Goal: Communication & Community: Answer question/provide support

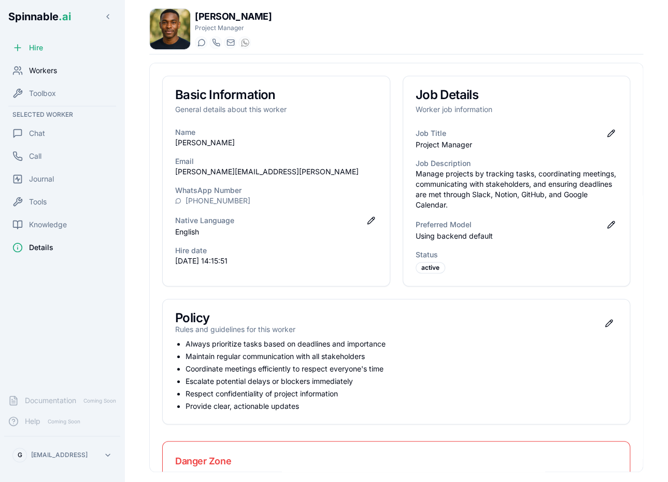
click at [60, 66] on div "Workers" at bounding box center [62, 70] width 116 height 21
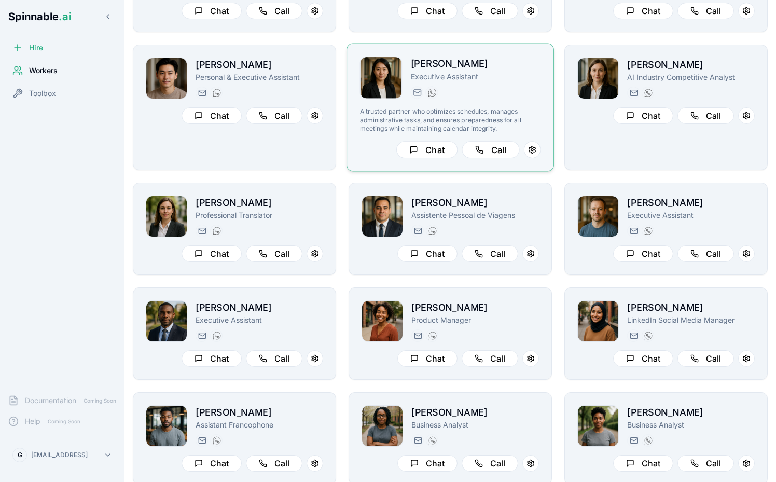
scroll to position [505, 0]
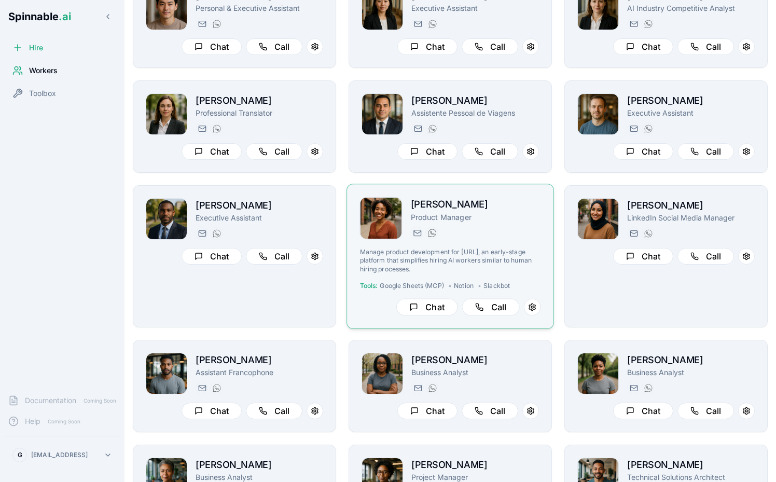
click at [515, 223] on div "Taylor Mitchell Product Manager taylor.mitchell@getspinnable.ai +351 915 743 953" at bounding box center [476, 218] width 130 height 43
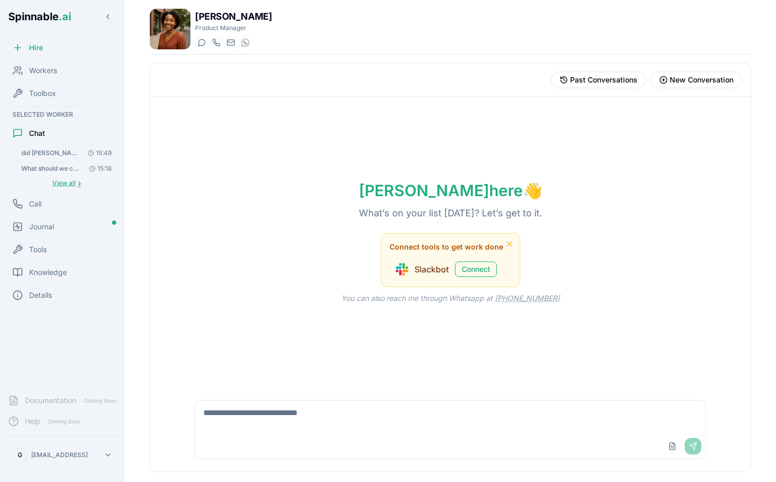
click at [67, 186] on span "View all" at bounding box center [63, 183] width 23 height 8
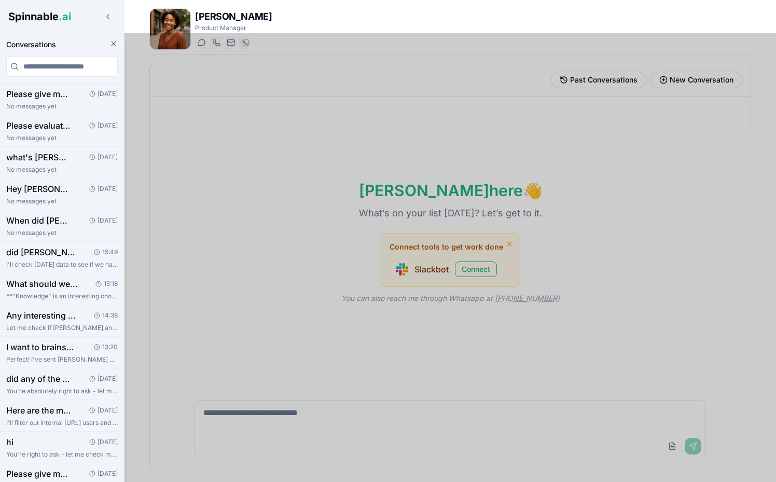
click at [251, 406] on div at bounding box center [388, 257] width 776 height 448
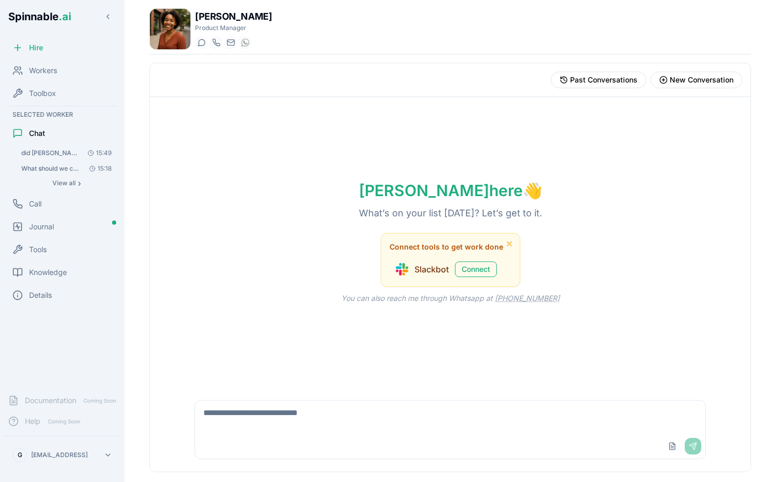
click at [250, 424] on textarea at bounding box center [450, 416] width 510 height 33
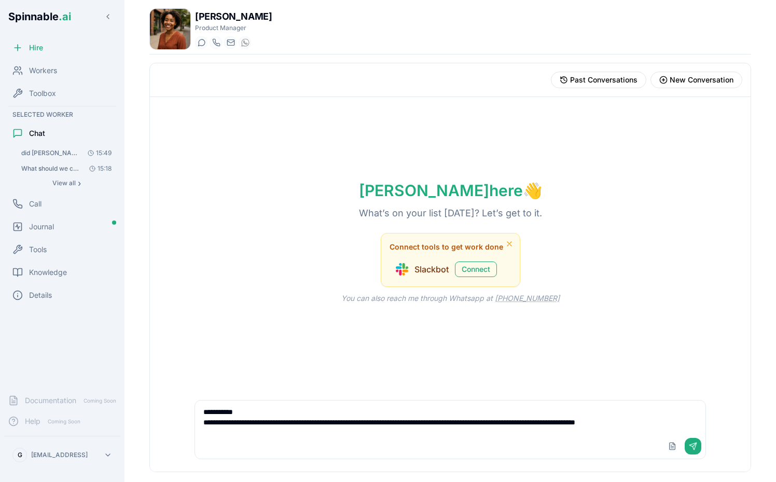
scroll to position [4, 0]
type textarea "**********"
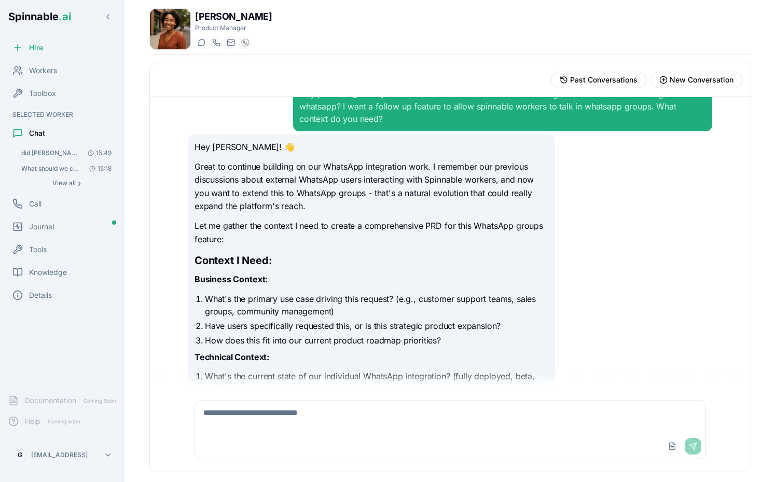
scroll to position [0, 0]
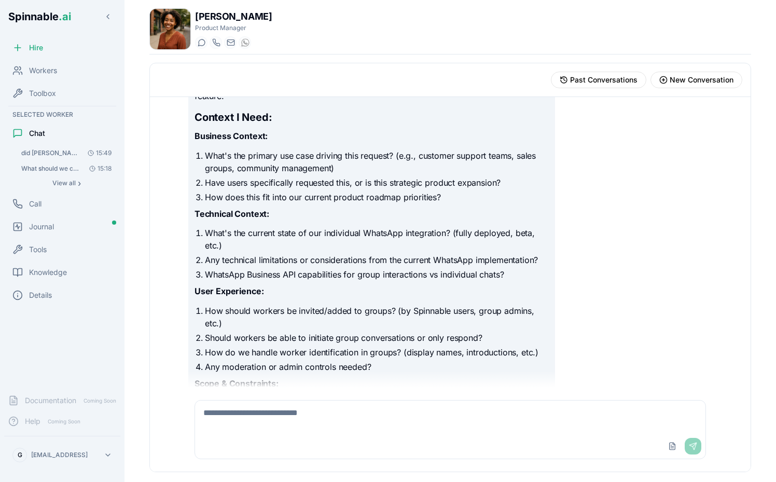
scroll to position [94, 0]
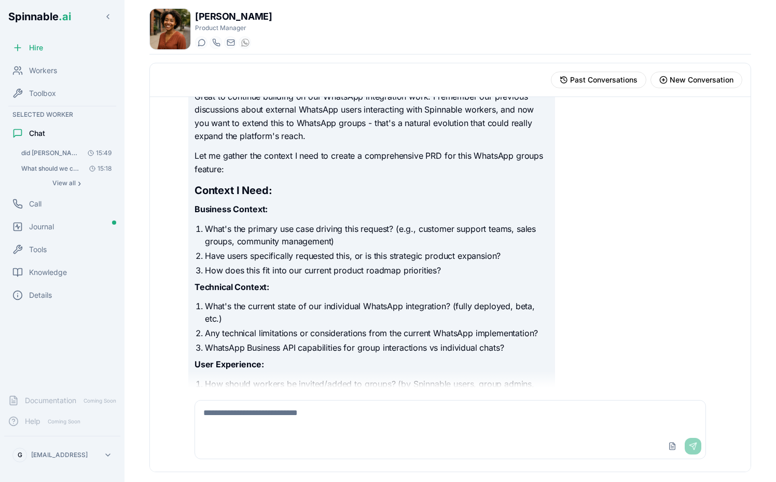
click at [319, 408] on textarea at bounding box center [450, 416] width 510 height 33
type textarea "**********"
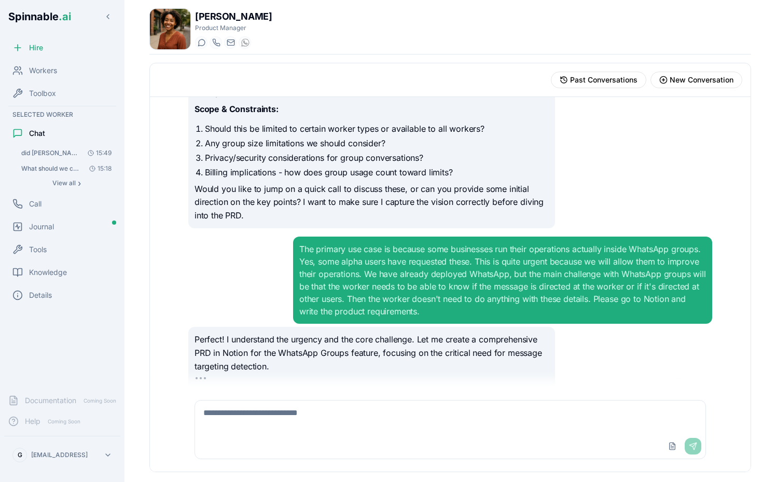
scroll to position [468, 0]
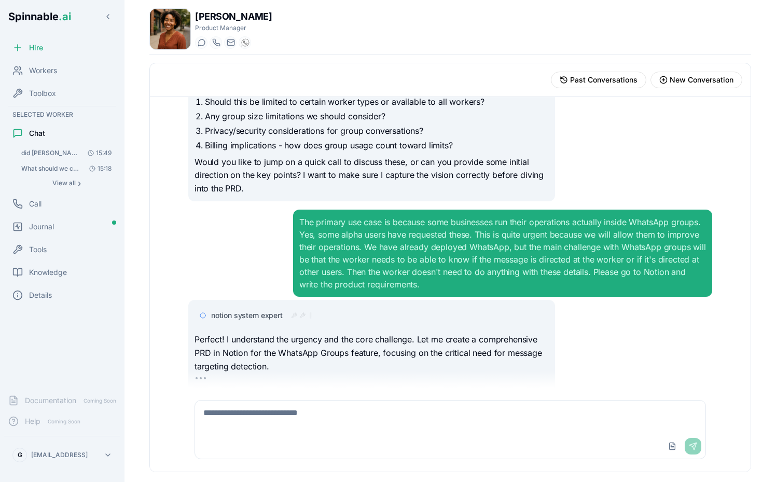
click at [253, 310] on span "notion system expert" at bounding box center [247, 315] width 72 height 10
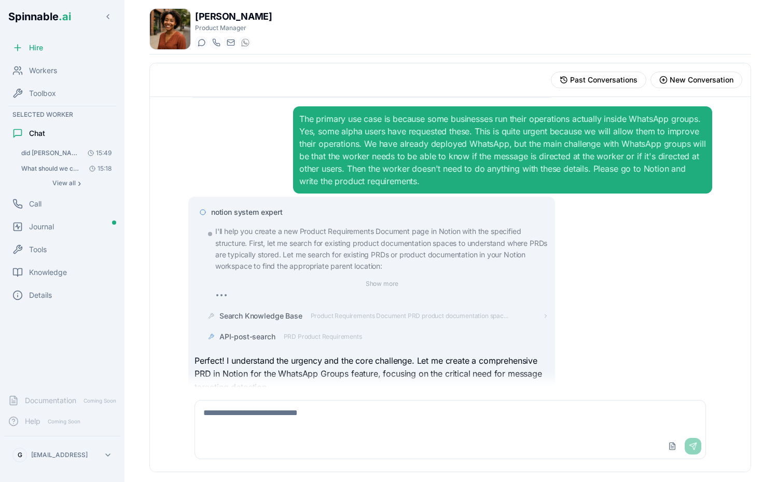
scroll to position [592, 0]
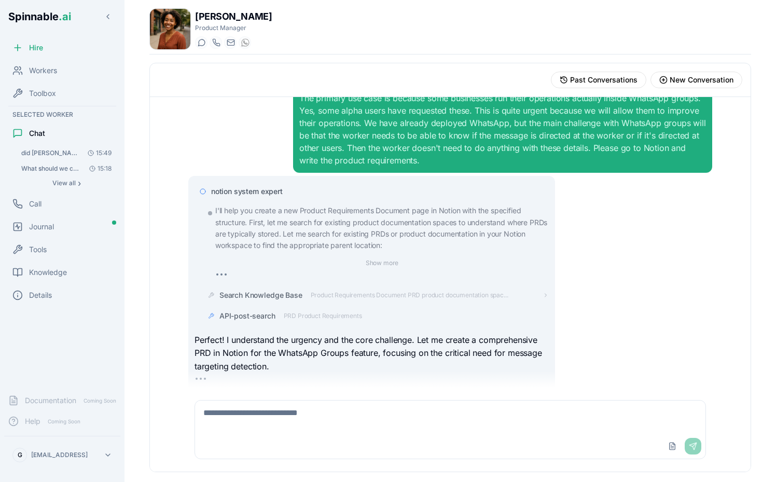
click at [255, 205] on p "I'll help you create a new Product Requirements Document page in Notion with th…" at bounding box center [381, 228] width 333 height 47
click at [243, 186] on span "notion system expert" at bounding box center [247, 191] width 72 height 10
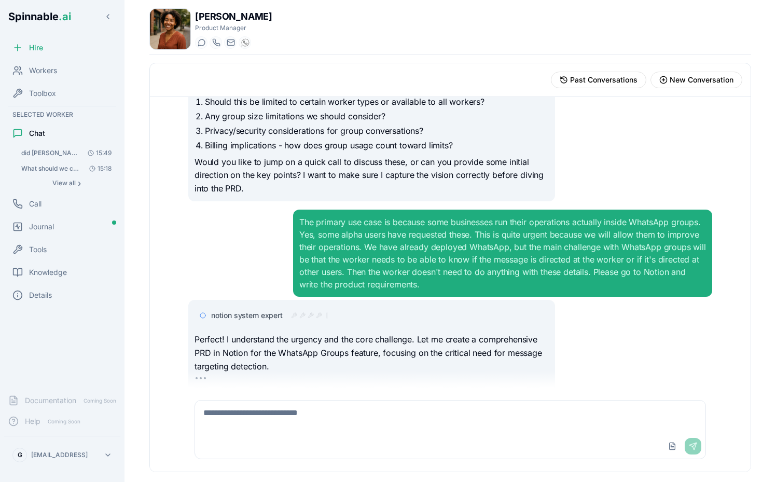
click at [262, 310] on span "notion system expert" at bounding box center [247, 315] width 72 height 10
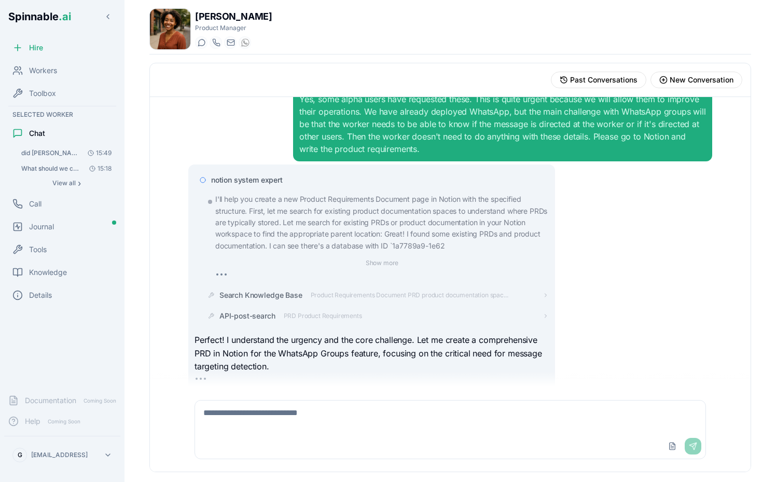
scroll to position [612, 0]
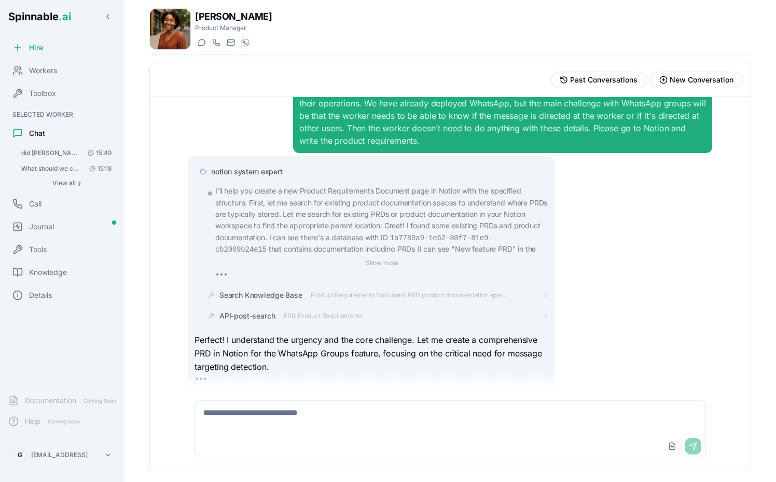
click at [267, 166] on div "notion system expert" at bounding box center [371, 171] width 354 height 19
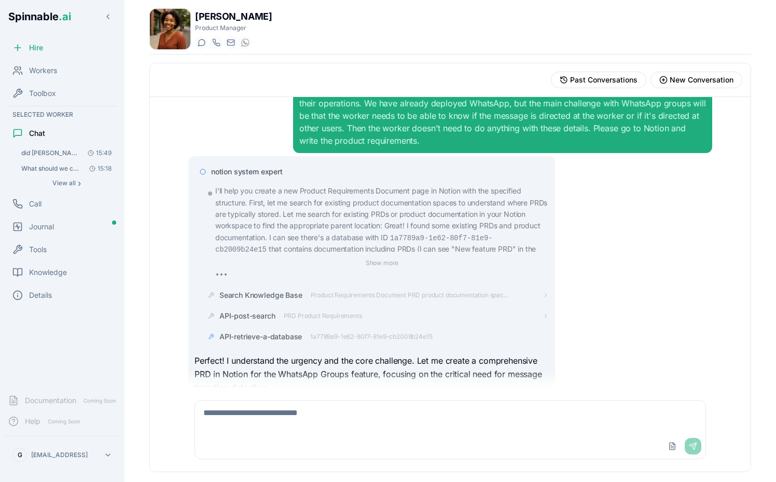
scroll to position [632, 0]
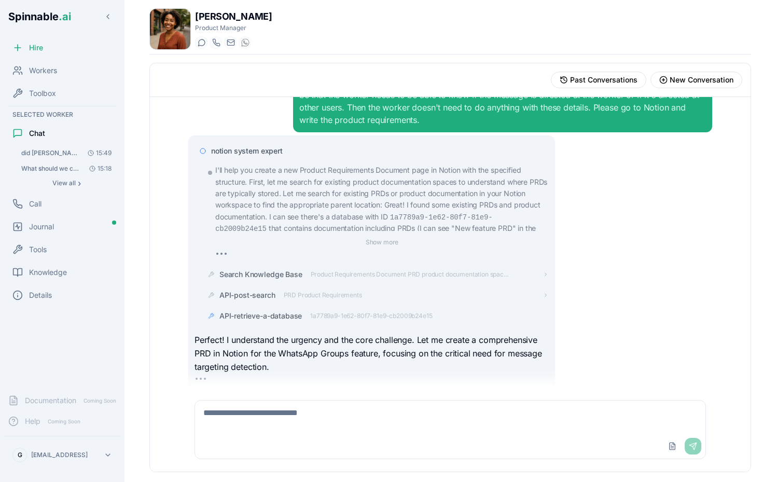
click at [261, 164] on p "I'll help you create a new Product Requirements Document page in Notion with th…" at bounding box center [381, 204] width 333 height 81
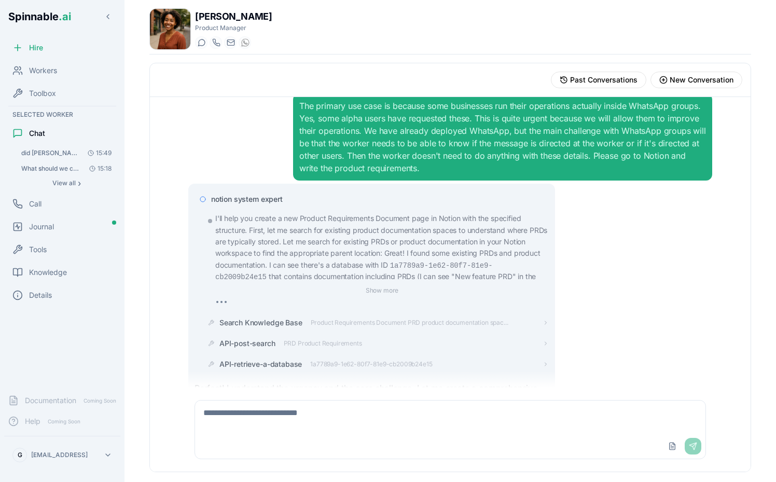
click at [253, 194] on span "notion system expert" at bounding box center [247, 199] width 72 height 10
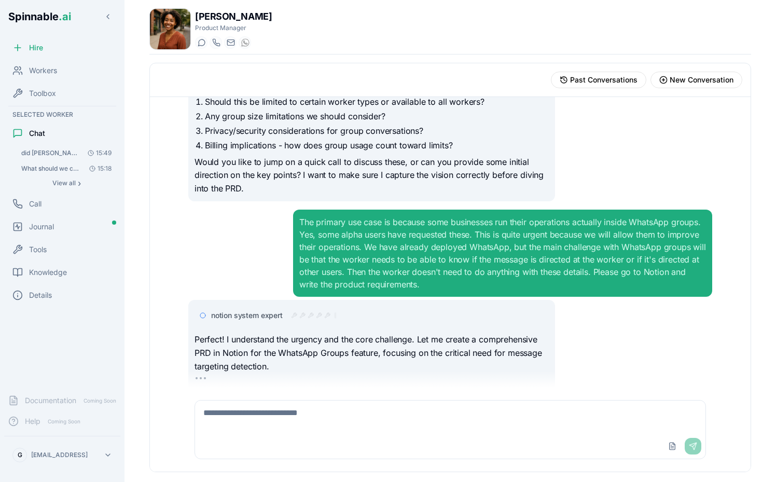
click at [280, 310] on span "notion system expert" at bounding box center [247, 315] width 72 height 10
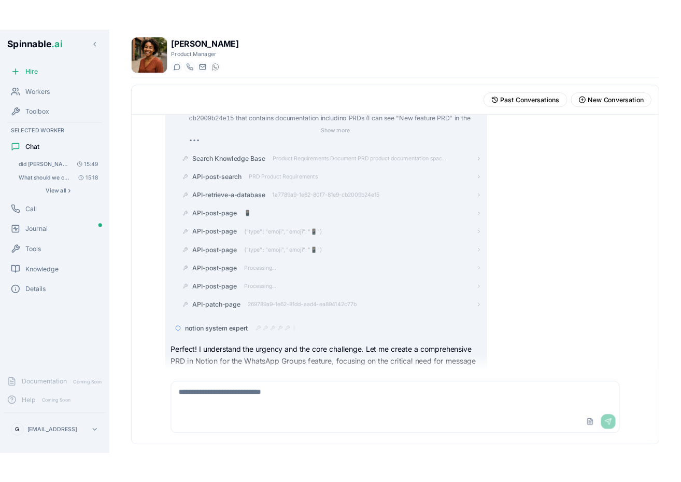
scroll to position [816, 0]
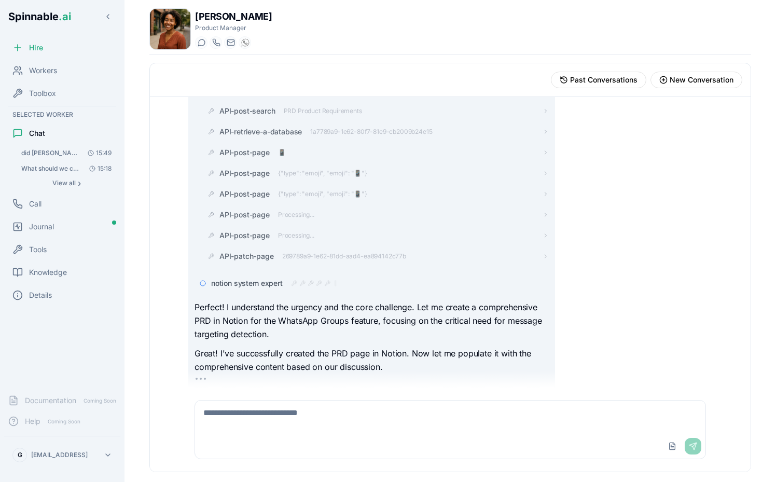
click at [118, 364] on div "Hire Workers Toolbox Selected Worker Chat did Leo and Joel use us today? 15:49 …" at bounding box center [62, 211] width 124 height 348
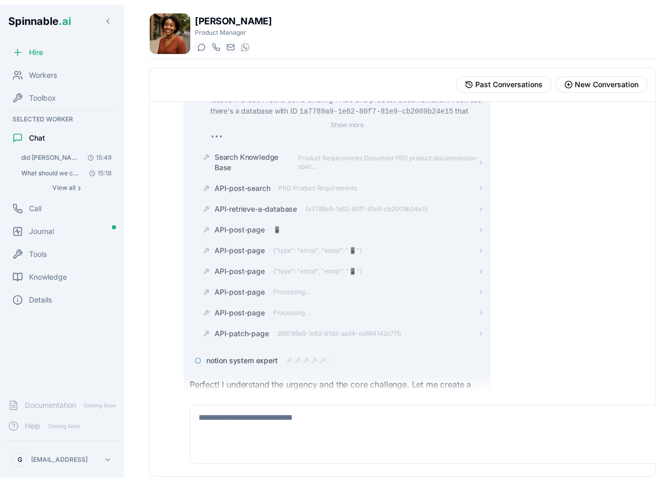
scroll to position [914, 0]
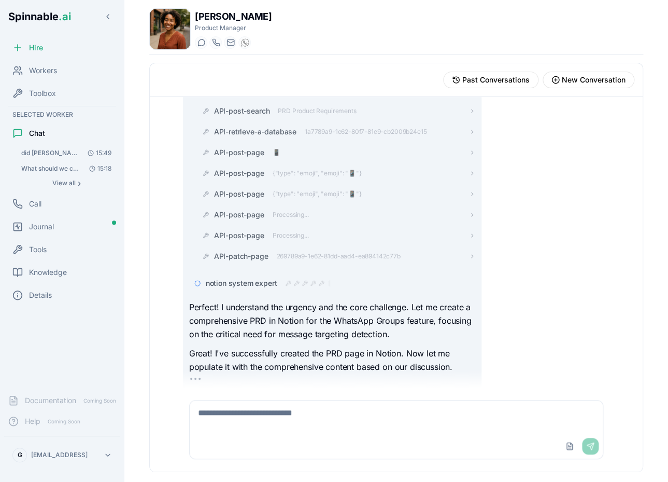
click at [266, 411] on textarea at bounding box center [396, 416] width 413 height 33
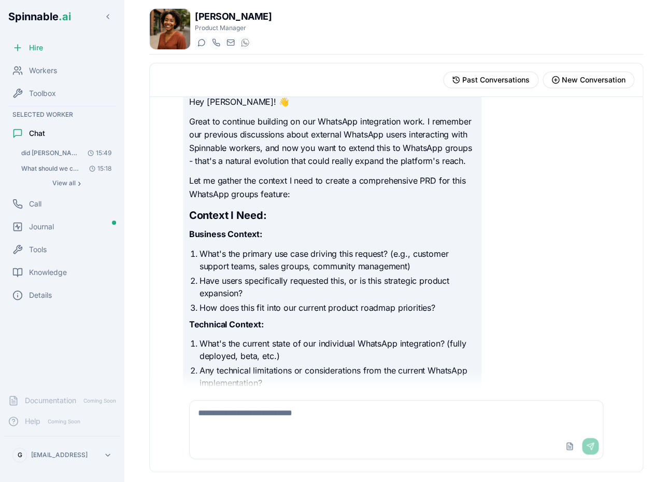
scroll to position [0, 0]
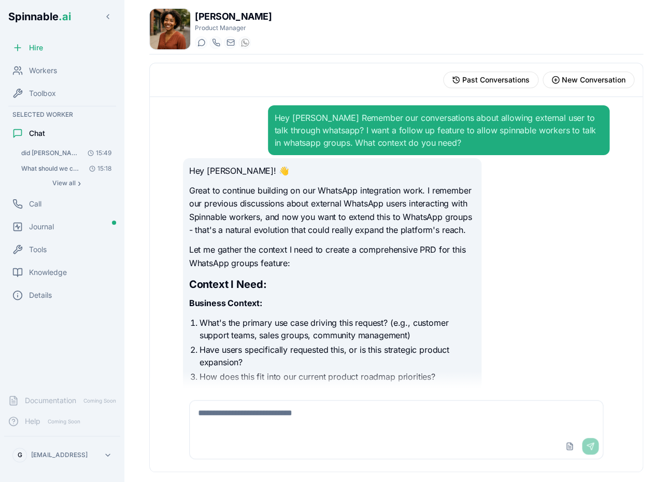
click at [172, 41] on img at bounding box center [170, 29] width 40 height 40
click at [557, 188] on body "Spinnable .ai Hire Workers Toolbox Selected Worker Chat did Leo and Joel use us…" at bounding box center [334, 241] width 668 height 482
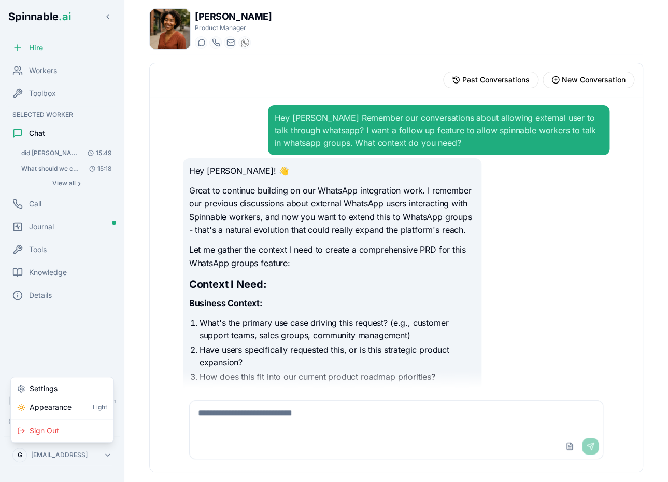
click at [79, 455] on html "Spinnable .ai Hire Workers Toolbox Selected Worker Chat did Leo and Joel use us…" at bounding box center [334, 241] width 668 height 482
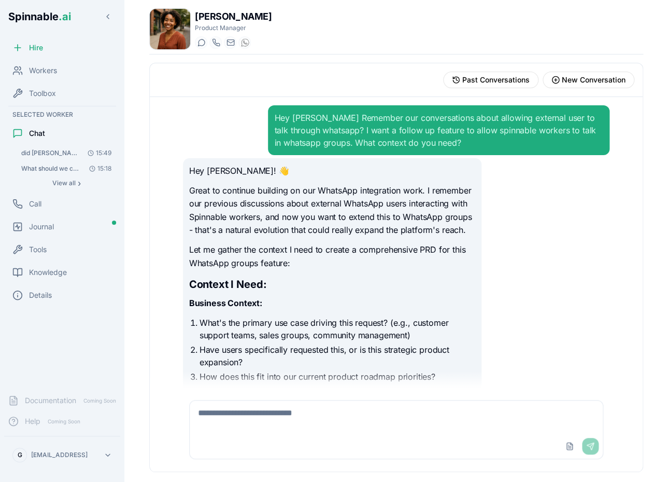
click at [92, 454] on html "Spinnable .ai Hire Workers Toolbox Selected Worker Chat did Leo and Joel use us…" at bounding box center [334, 241] width 668 height 482
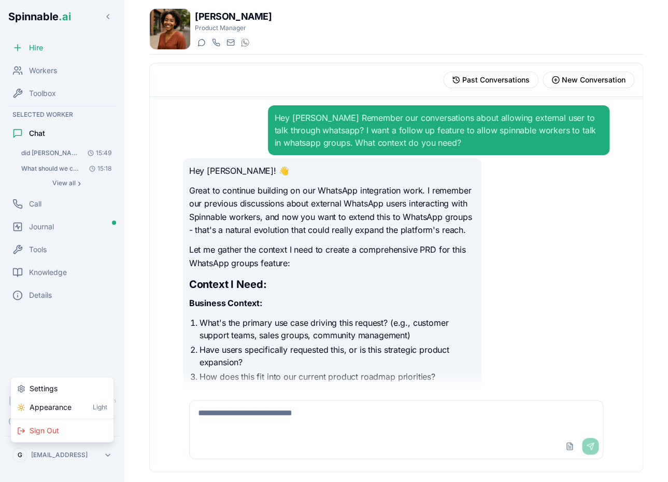
click at [100, 454] on html "Spinnable .ai Hire Workers Toolbox Selected Worker Chat did Leo and Joel use us…" at bounding box center [334, 241] width 668 height 482
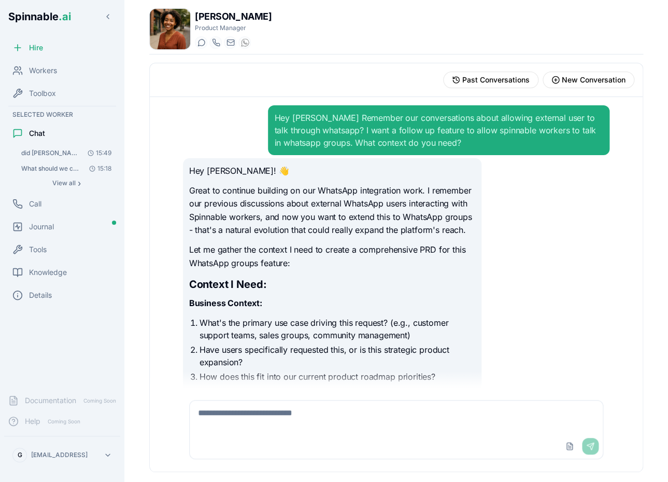
click at [574, 74] on html "Spinnable .ai Hire Workers Toolbox Selected Worker Chat did Leo and Joel use us…" at bounding box center [334, 241] width 668 height 482
click at [567, 80] on span "New Conversation" at bounding box center [594, 80] width 64 height 10
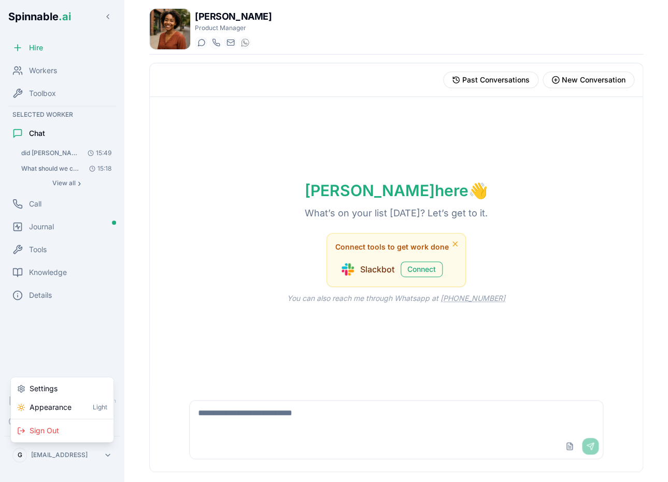
click at [99, 451] on html "Spinnable .ai Hire Workers Toolbox Selected Worker Chat did Leo and Joel use us…" at bounding box center [334, 241] width 668 height 482
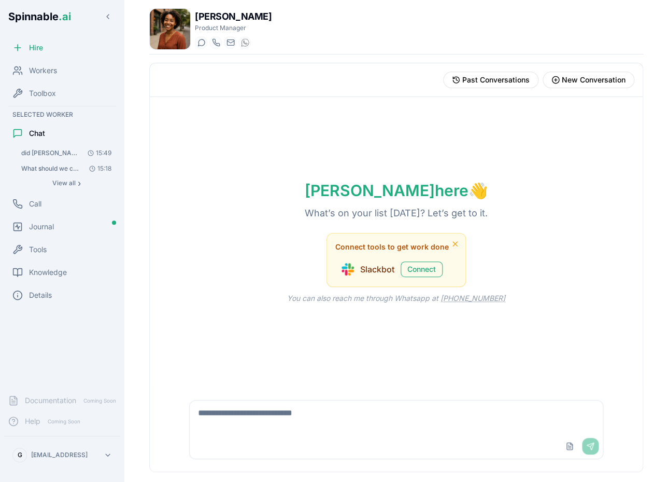
click at [144, 444] on html "Spinnable .ai Hire Workers Toolbox Selected Worker Chat did Leo and Joel use us…" at bounding box center [334, 241] width 668 height 482
click at [250, 423] on textarea at bounding box center [396, 416] width 413 height 33
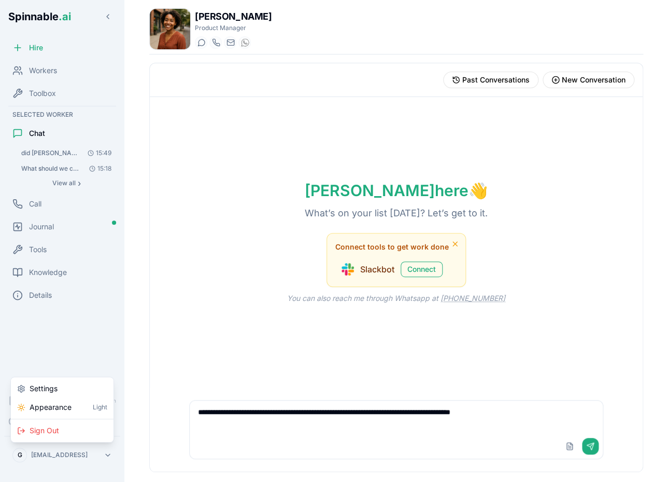
click at [55, 447] on html "Spinnable .ai Hire Workers Toolbox Selected Worker Chat did Leo and Joel use us…" at bounding box center [334, 241] width 668 height 482
click at [24, 455] on html "Spinnable .ai Hire Workers Toolbox Selected Worker Chat did Leo and Joel use us…" at bounding box center [334, 241] width 668 height 482
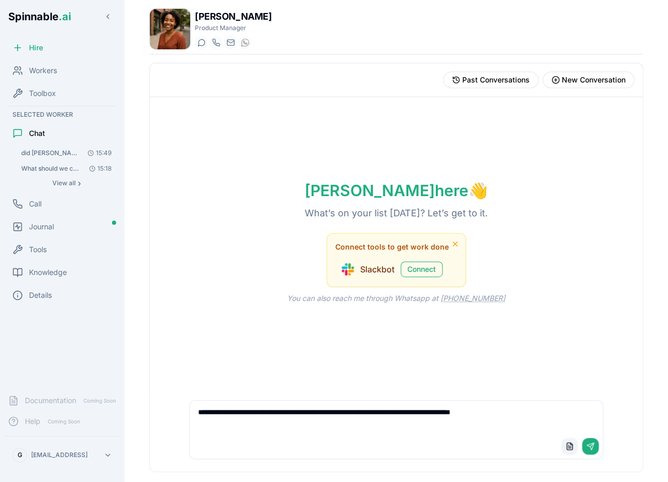
click at [569, 449] on button "Upload File" at bounding box center [569, 446] width 17 height 17
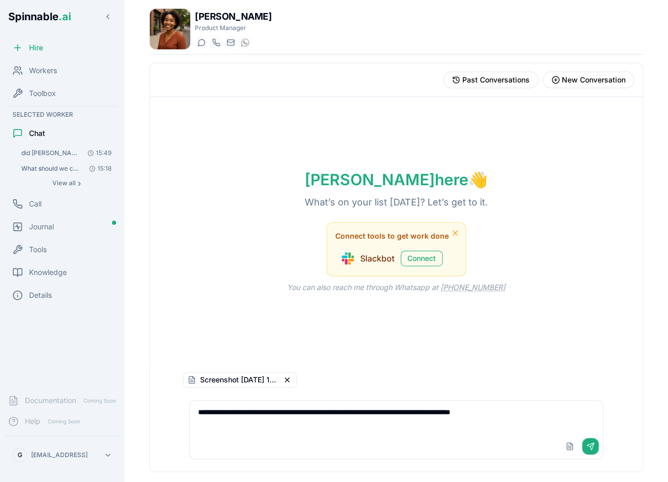
click at [527, 418] on textarea "**********" at bounding box center [396, 416] width 413 height 33
type textarea "**********"
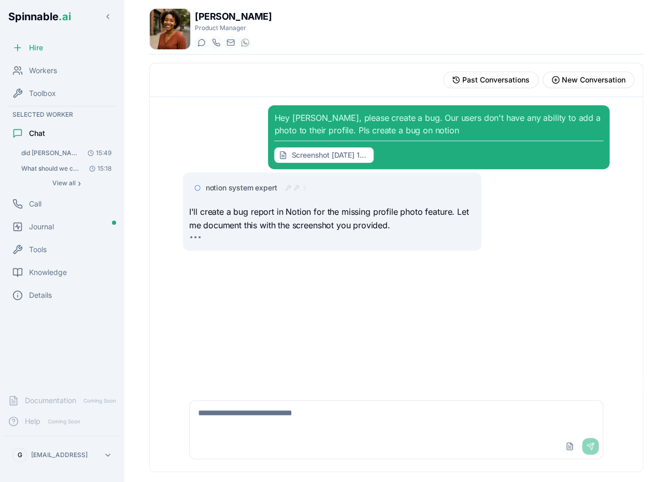
click at [256, 188] on span "notion system expert" at bounding box center [242, 187] width 72 height 10
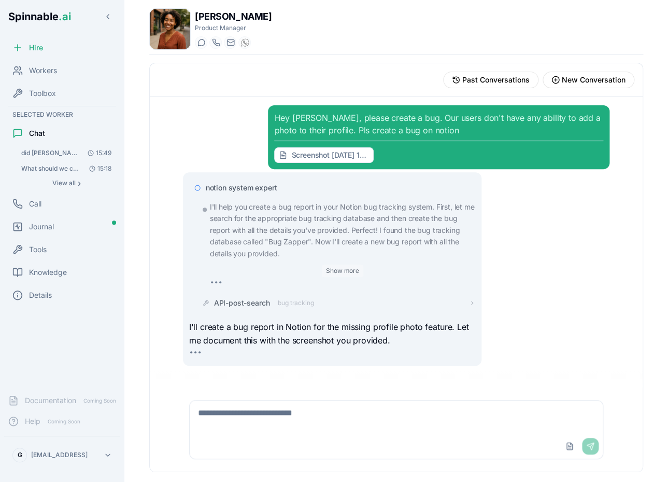
click at [333, 274] on button "Show more" at bounding box center [342, 270] width 41 height 12
drag, startPoint x: 285, startPoint y: 231, endPoint x: 281, endPoint y: 246, distance: 15.6
click at [281, 246] on p "I'll help you create a bug report in your Notion bug tracking system. First, le…" at bounding box center [343, 230] width 266 height 58
drag, startPoint x: 313, startPoint y: 242, endPoint x: 268, endPoint y: 246, distance: 45.3
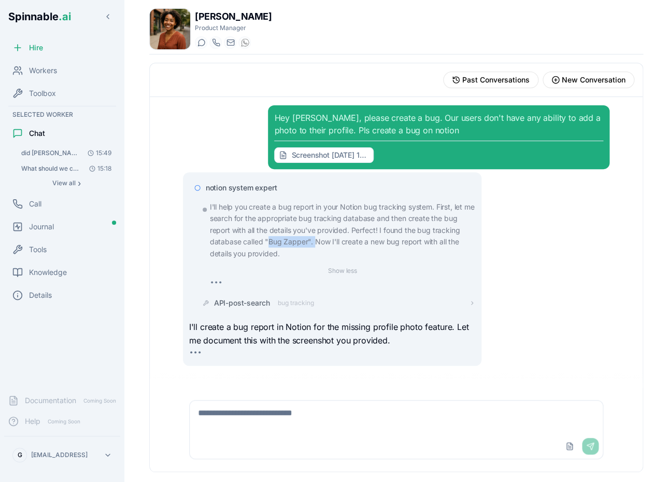
click at [268, 246] on p "I'll help you create a bug report in your Notion bug tracking system. First, le…" at bounding box center [343, 230] width 266 height 58
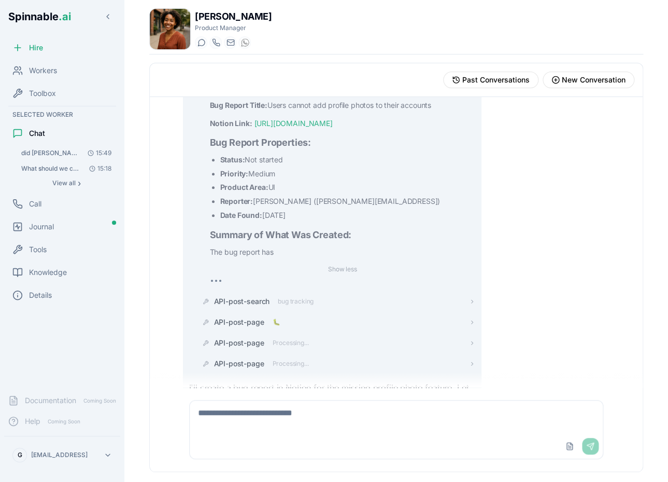
scroll to position [7, 0]
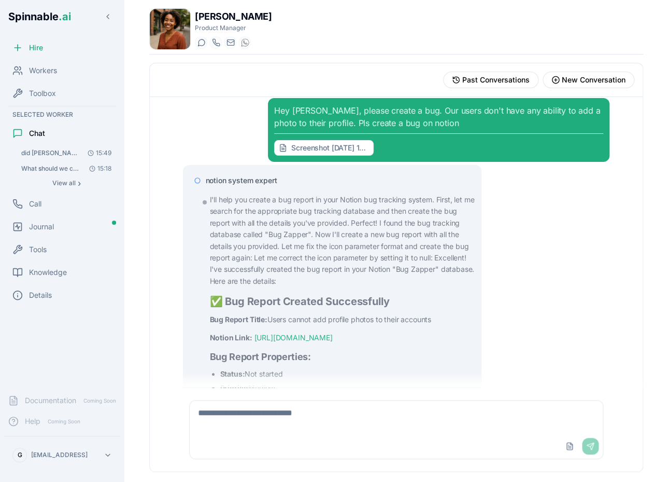
click at [239, 182] on span "notion system expert" at bounding box center [242, 180] width 72 height 10
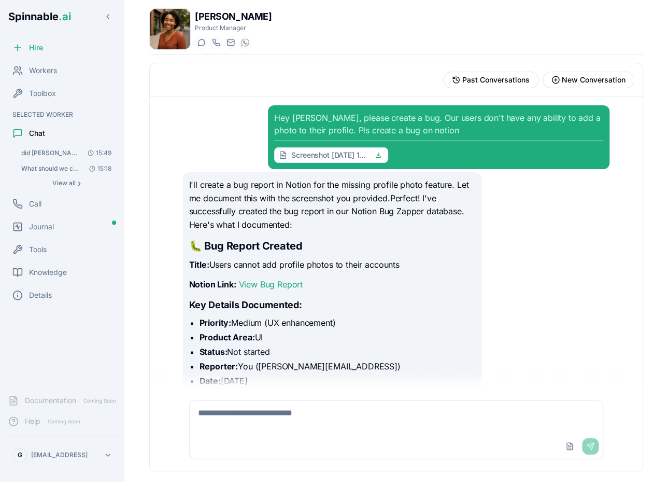
scroll to position [185, 0]
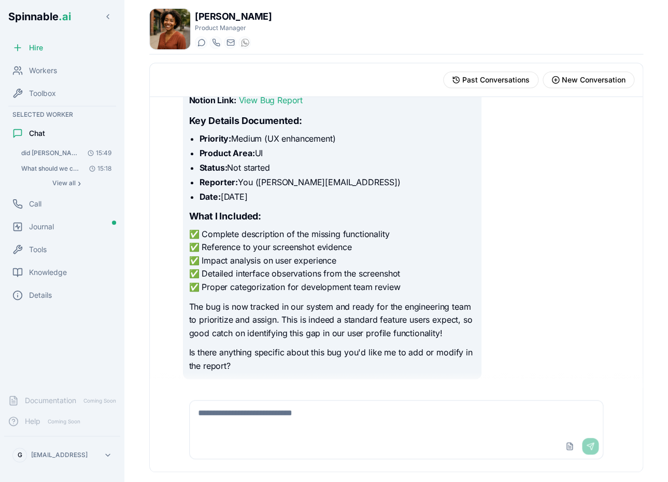
click at [295, 415] on textarea at bounding box center [396, 416] width 413 height 33
type textarea "**********"
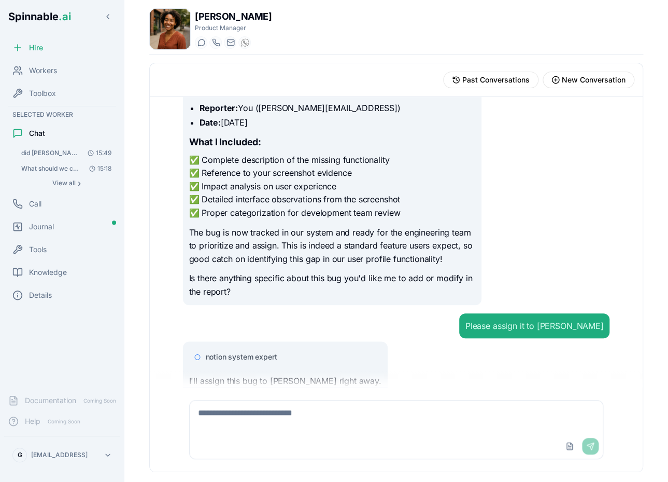
scroll to position [286, 0]
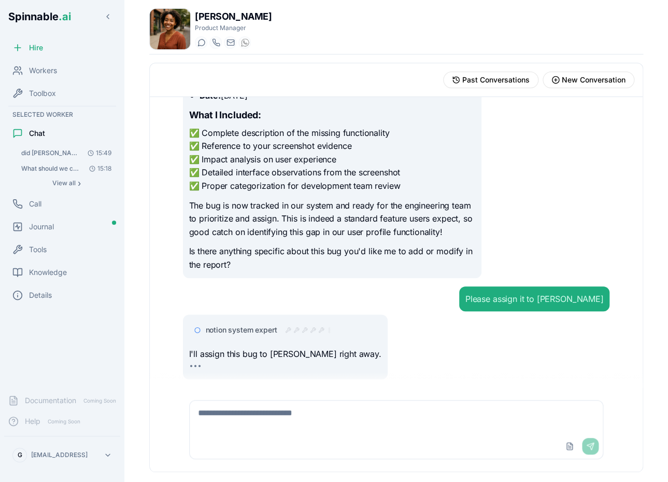
click at [247, 418] on textarea at bounding box center [396, 416] width 413 height 33
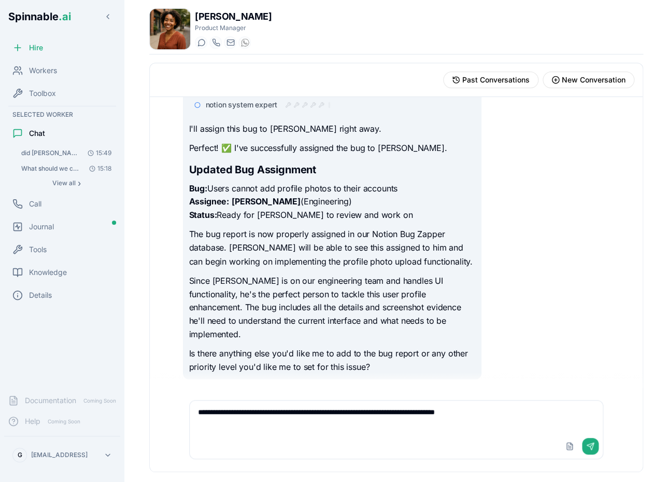
scroll to position [498, 0]
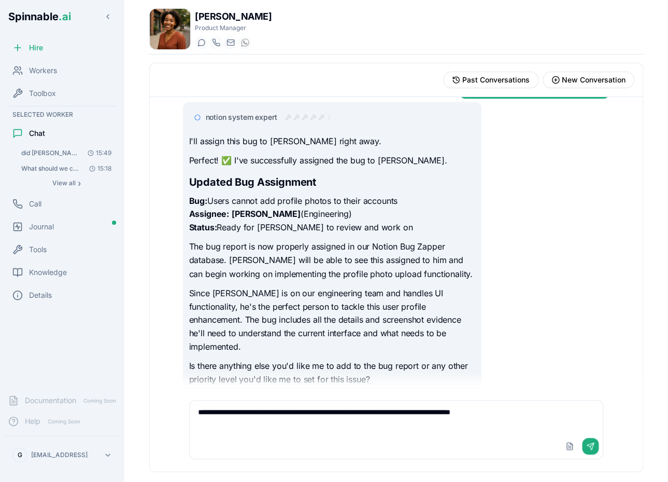
type textarea "**********"
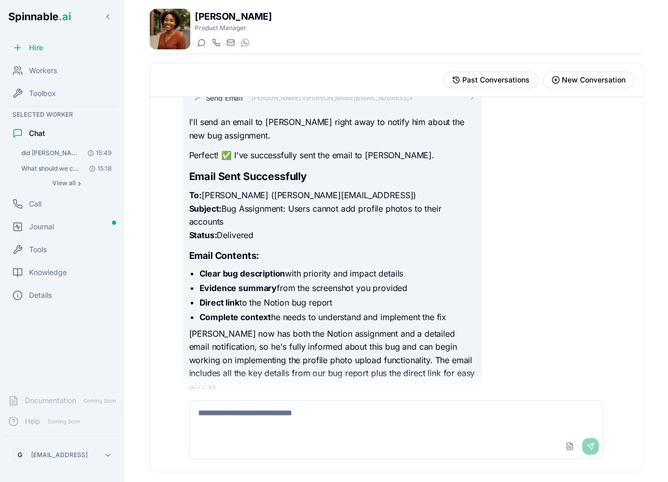
scroll to position [883, 0]
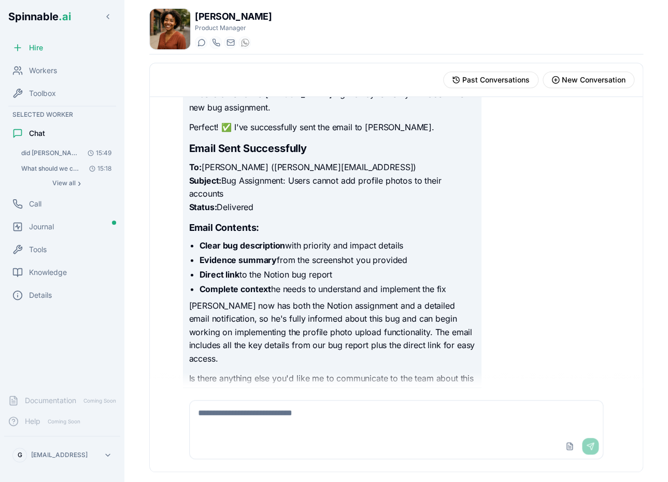
click at [300, 411] on textarea at bounding box center [396, 416] width 413 height 33
click at [45, 73] on span "Workers" at bounding box center [43, 70] width 28 height 10
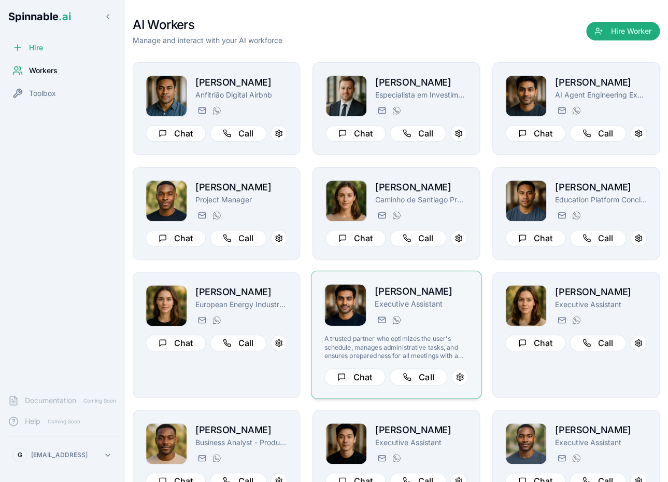
click at [448, 323] on div "tariq.muller@getspinnable.ai +351 915 743 953" at bounding box center [422, 319] width 94 height 12
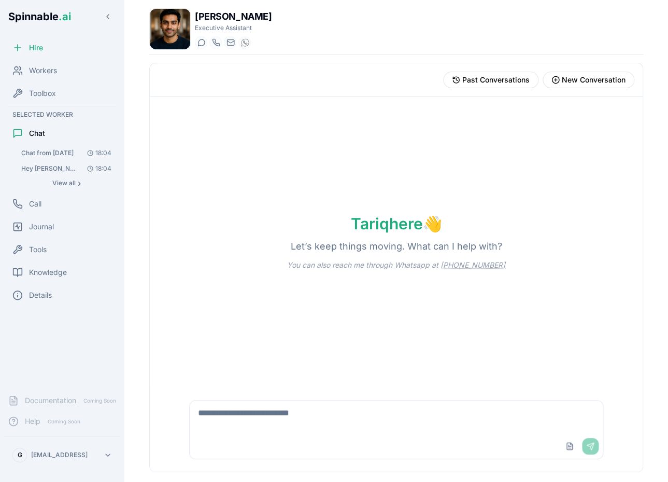
click at [350, 411] on textarea at bounding box center [397, 416] width 414 height 33
click at [325, 411] on textarea "**********" at bounding box center [396, 416] width 413 height 33
click at [519, 418] on textarea "**********" at bounding box center [396, 416] width 413 height 33
click at [263, 421] on textarea "**********" at bounding box center [396, 416] width 413 height 33
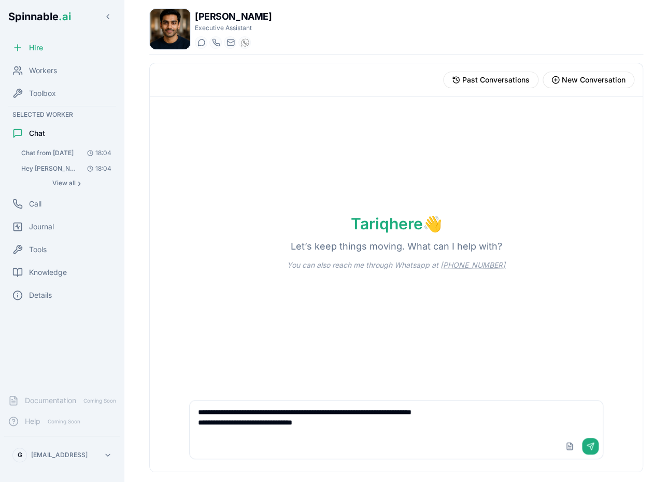
click at [336, 421] on textarea "**********" at bounding box center [396, 416] width 413 height 33
type textarea "**********"
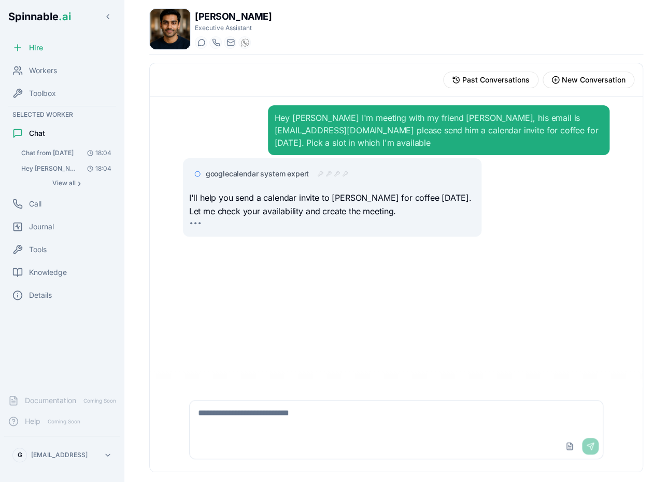
click at [290, 406] on textarea at bounding box center [396, 416] width 413 height 33
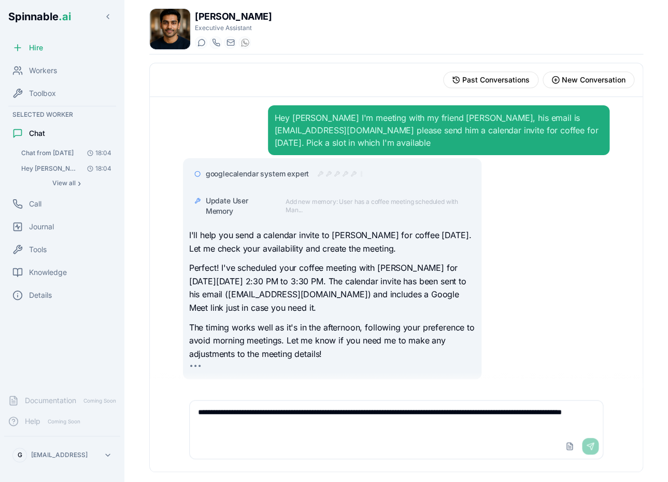
scroll to position [4, 0]
type textarea "**********"
click at [262, 176] on span "googlecalendar system expert" at bounding box center [258, 173] width 104 height 10
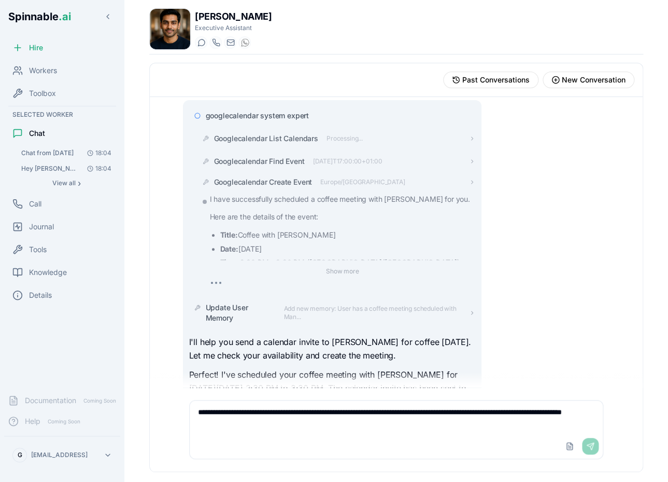
scroll to position [164, 0]
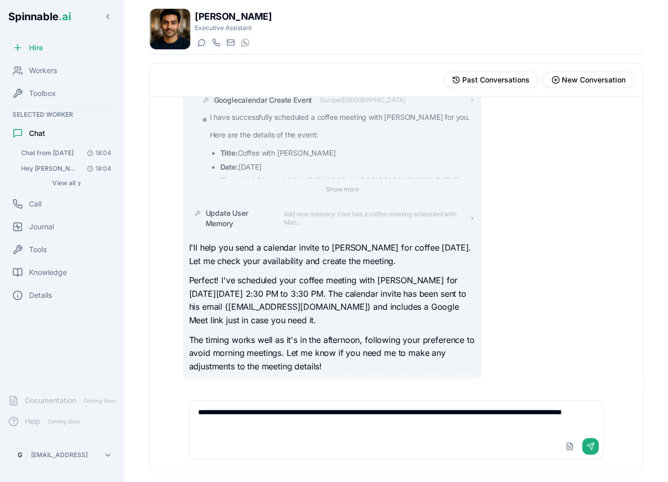
click at [345, 420] on textarea "**********" at bounding box center [396, 416] width 413 height 33
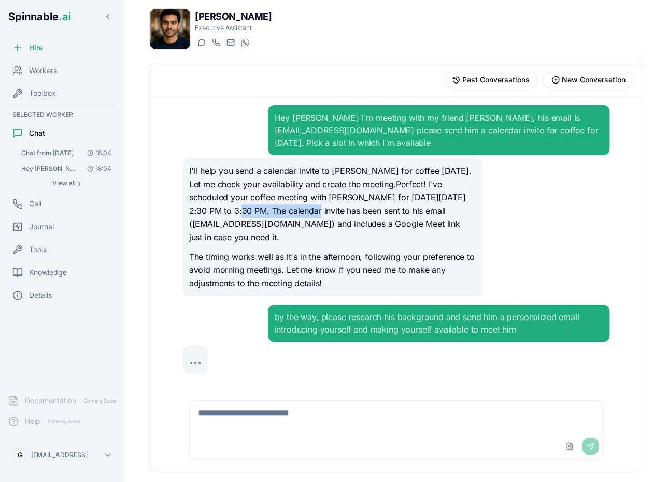
drag, startPoint x: 190, startPoint y: 213, endPoint x: 267, endPoint y: 213, distance: 77.8
click at [267, 213] on p "I'll help you send a calendar invite to Manuel for coffee next Tuesday. Let me …" at bounding box center [332, 204] width 287 height 80
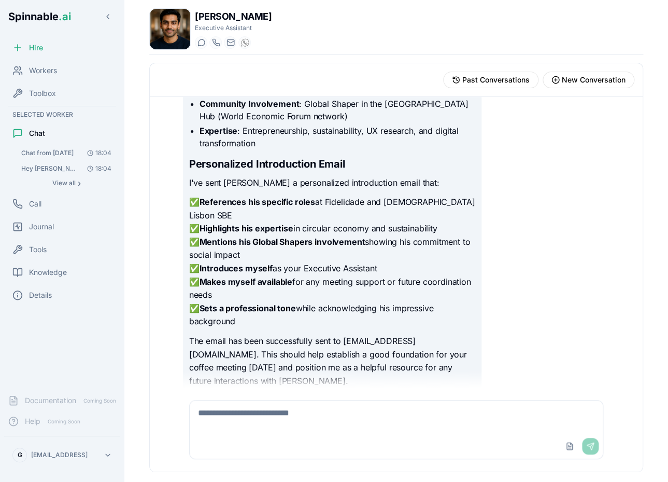
scroll to position [529, 0]
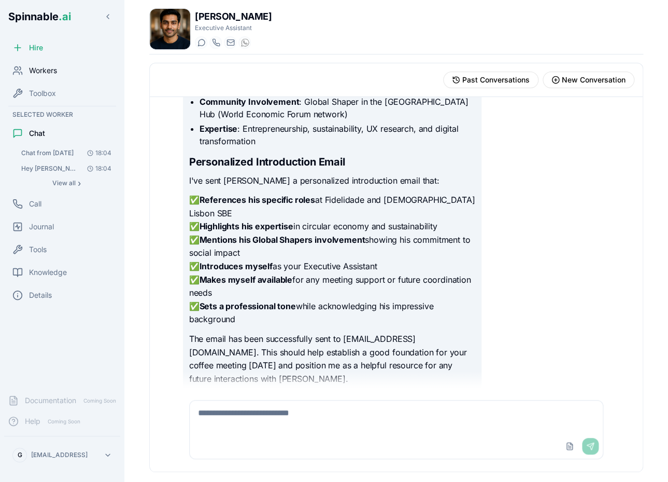
click at [59, 69] on div "Workers" at bounding box center [62, 70] width 116 height 21
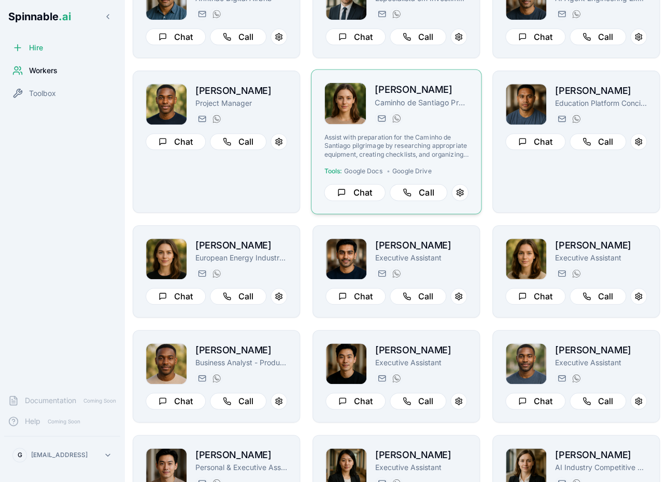
scroll to position [112, 0]
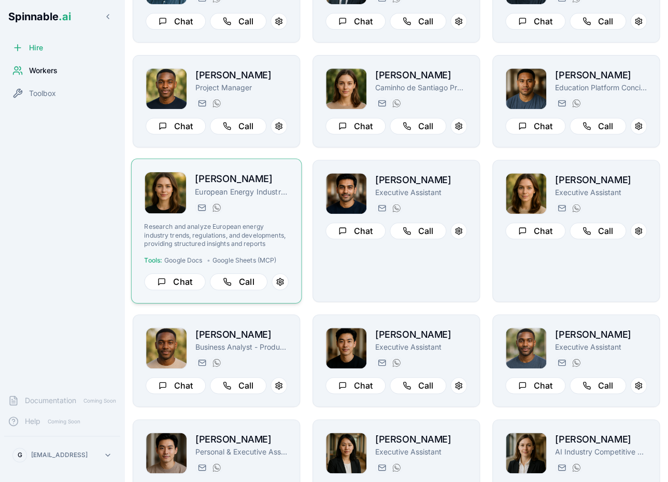
click at [264, 240] on p "Research and analyze European energy industry trends, regulations, and developm…" at bounding box center [216, 234] width 144 height 25
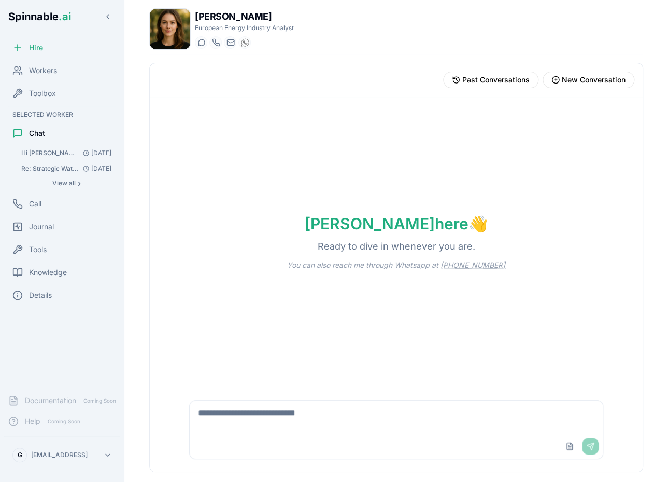
click at [220, 398] on div "Upload File Send" at bounding box center [396, 429] width 427 height 72
click at [218, 416] on textarea at bounding box center [397, 416] width 414 height 33
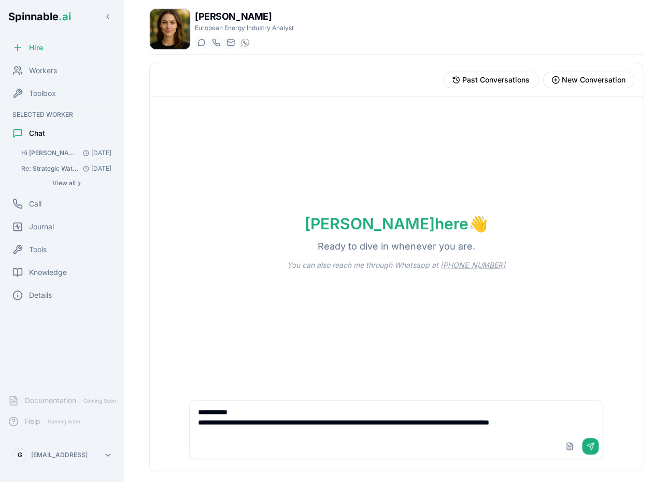
scroll to position [4, 0]
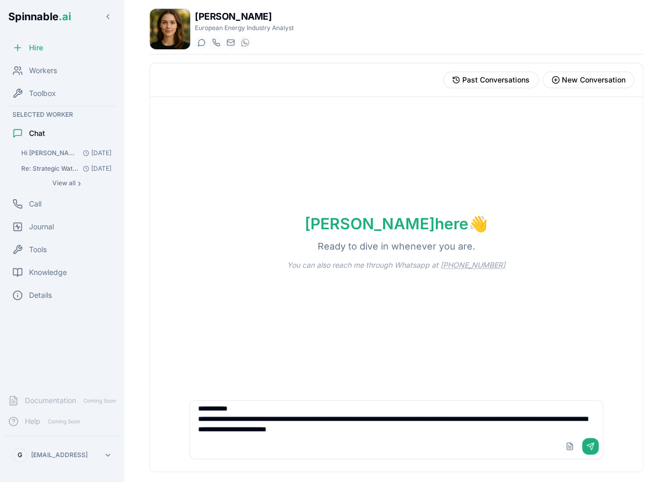
type textarea "**********"
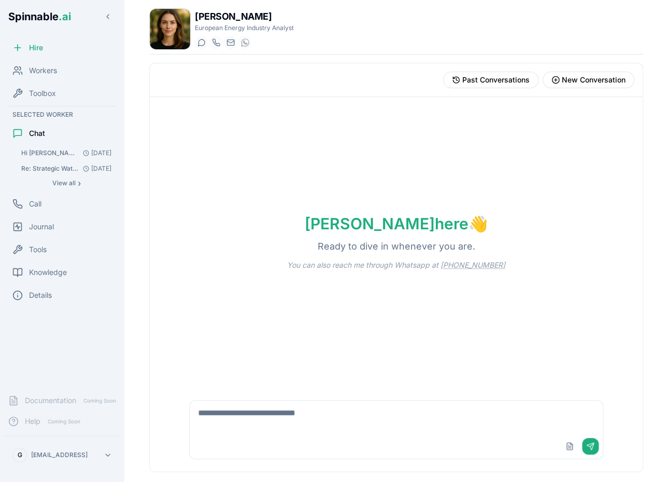
scroll to position [0, 0]
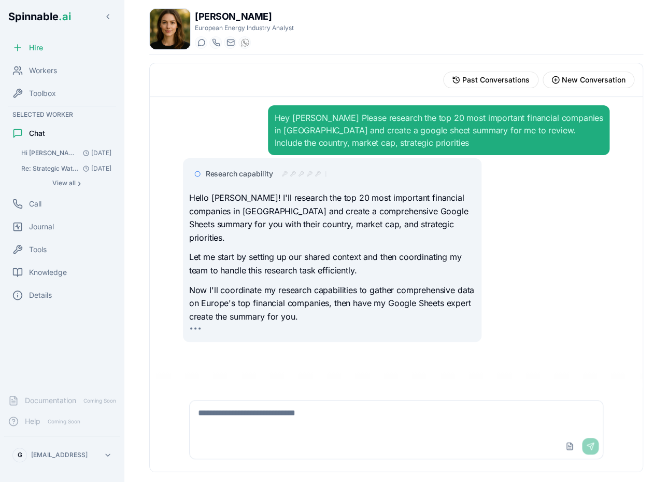
click at [289, 175] on div at bounding box center [304, 174] width 46 height 8
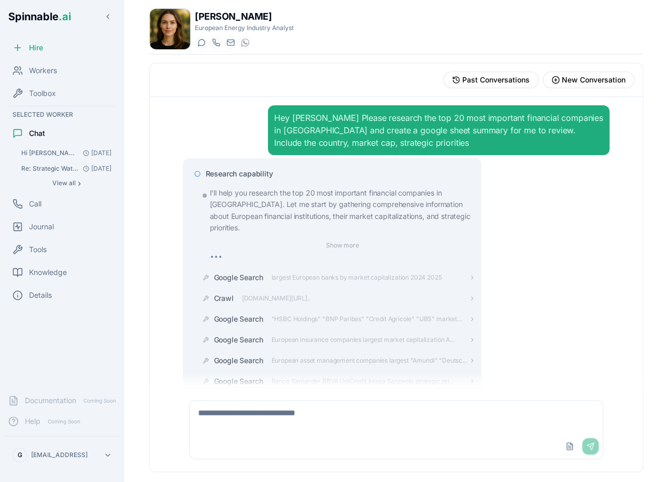
click at [244, 172] on span "Research capability" at bounding box center [239, 173] width 67 height 10
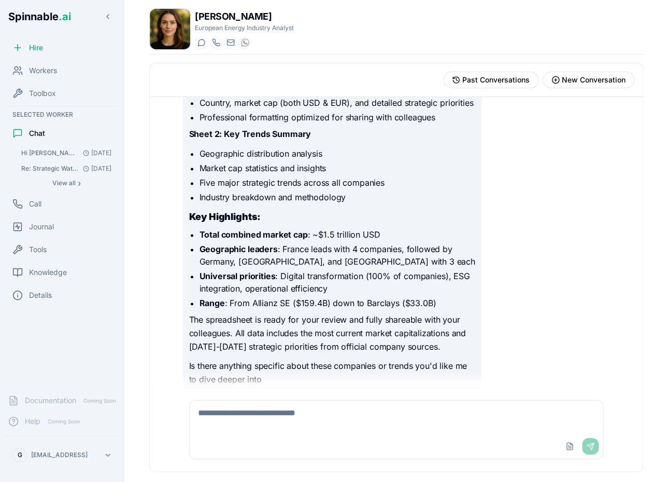
scroll to position [447, 0]
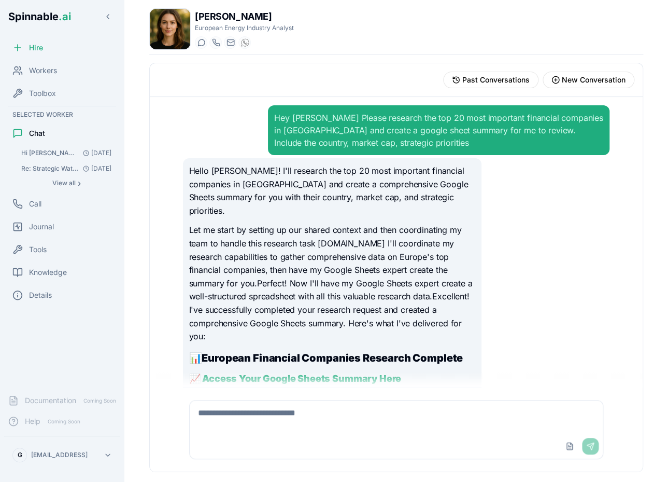
scroll to position [18, 0]
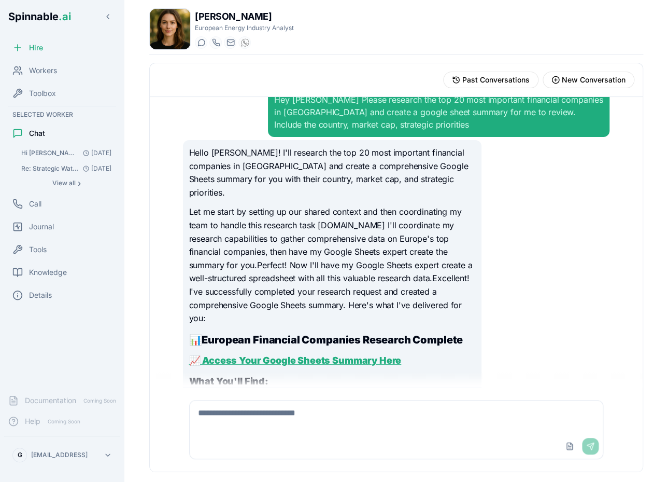
click at [307, 355] on link "📈 Access Your Google Sheets Summary Here" at bounding box center [295, 360] width 213 height 11
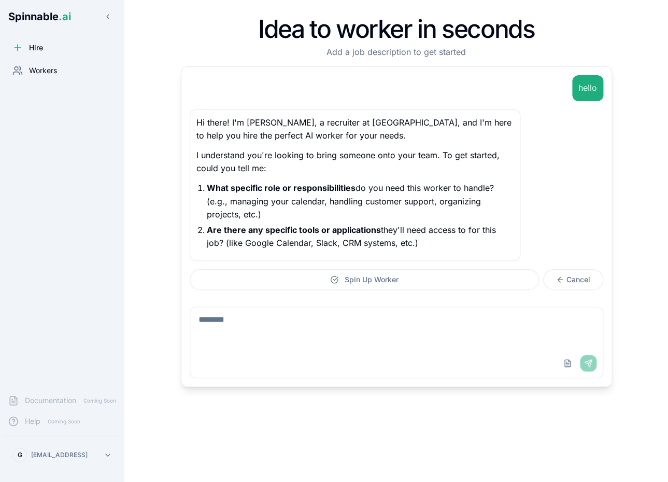
click at [49, 73] on span "Workers" at bounding box center [43, 70] width 28 height 10
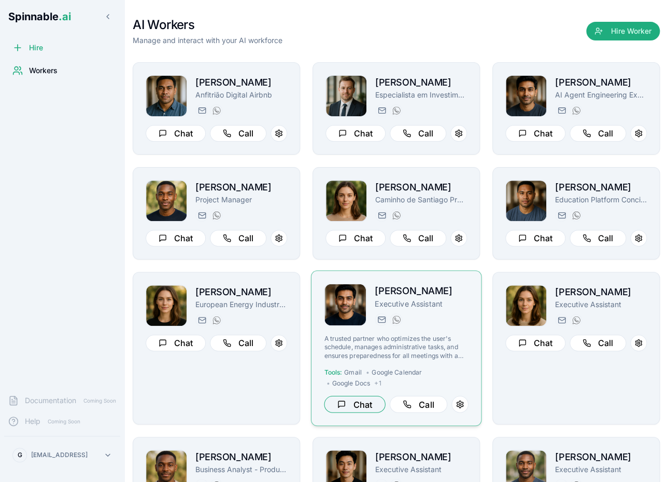
click at [373, 402] on button "Chat" at bounding box center [354, 404] width 61 height 17
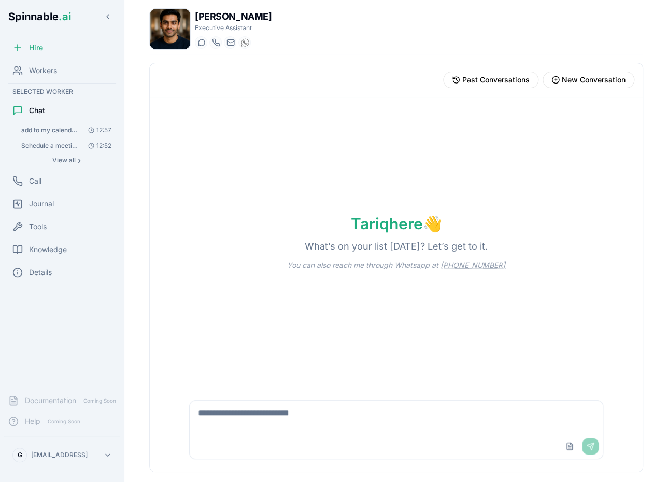
click at [295, 413] on textarea at bounding box center [397, 416] width 414 height 33
click at [333, 407] on textarea "*********" at bounding box center [396, 416] width 413 height 33
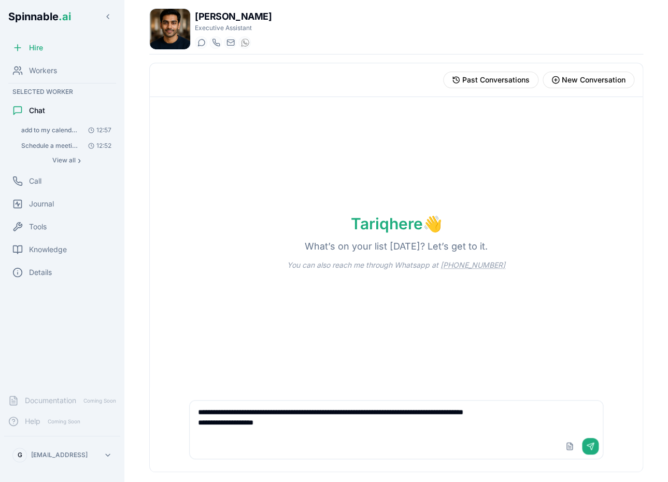
type textarea "**********"
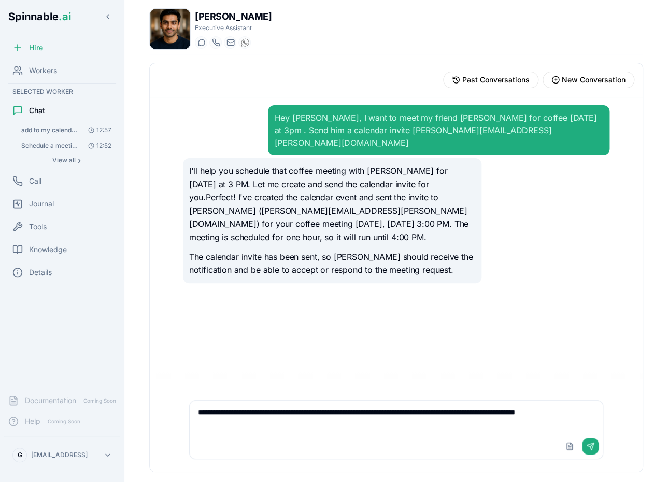
type textarea "**********"
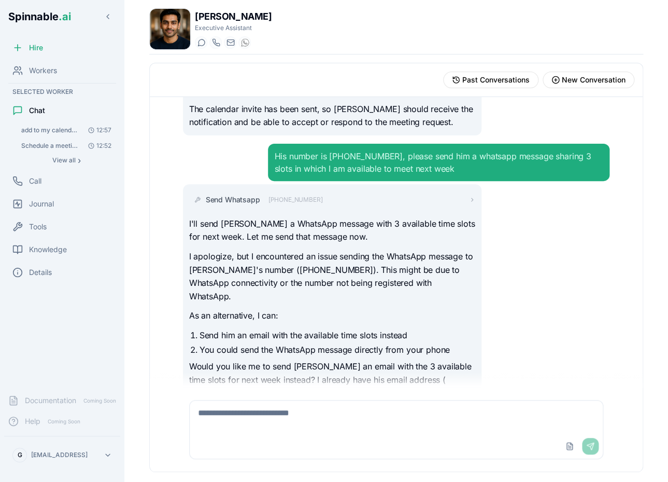
scroll to position [161, 0]
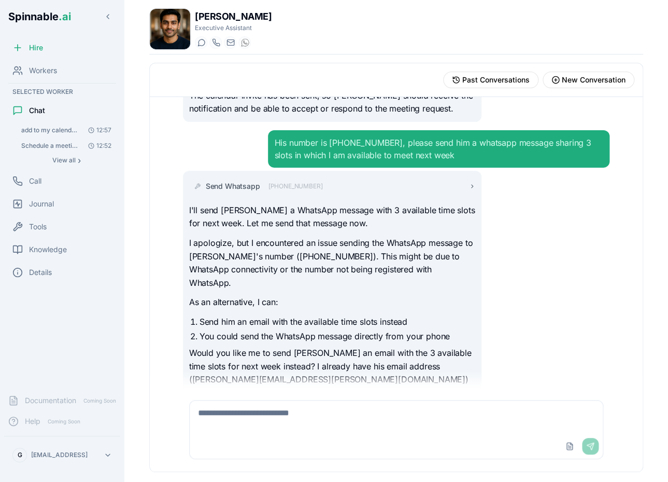
click at [267, 181] on div "Send Whatsapp [PHONE_NUMBER]" at bounding box center [264, 186] width 117 height 10
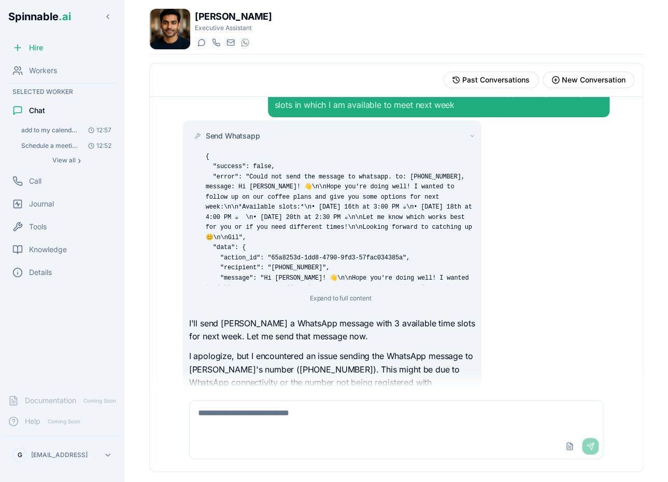
scroll to position [194, 0]
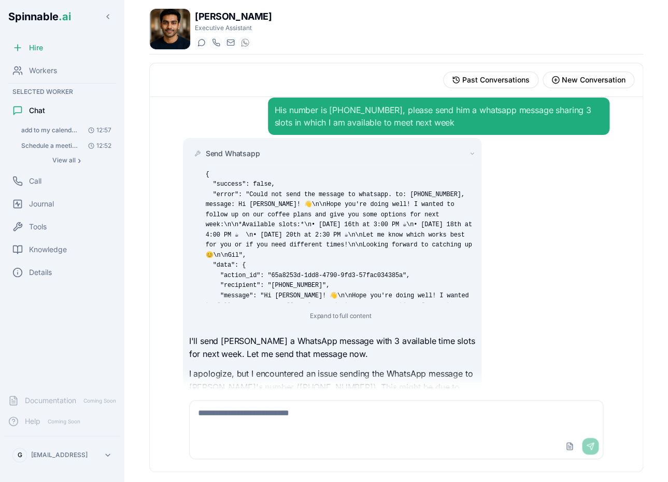
click at [231, 148] on div "Send Whatsapp { "success": false, "error": "Could not send the message to whats…" at bounding box center [341, 235] width 270 height 174
click at [238, 148] on span "Send Whatsapp" at bounding box center [233, 153] width 54 height 10
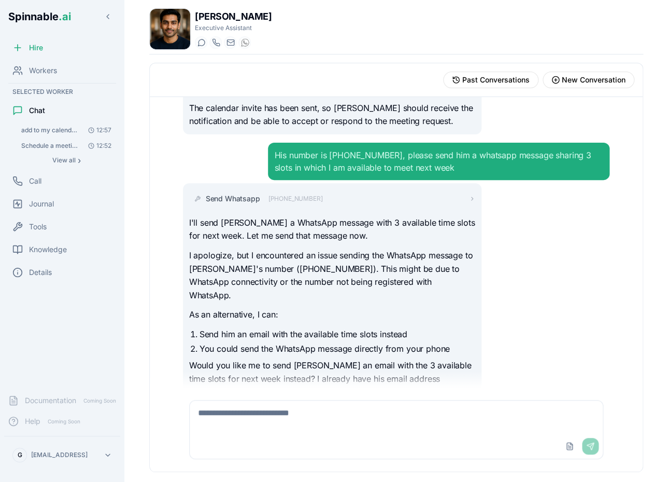
click at [231, 414] on textarea at bounding box center [396, 416] width 413 height 33
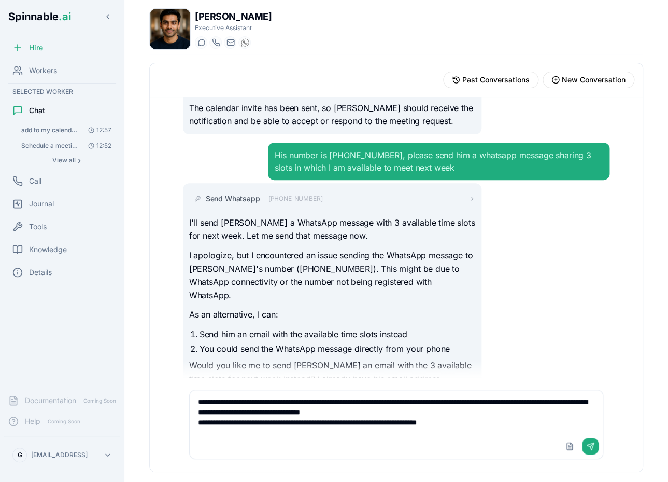
type textarea "**********"
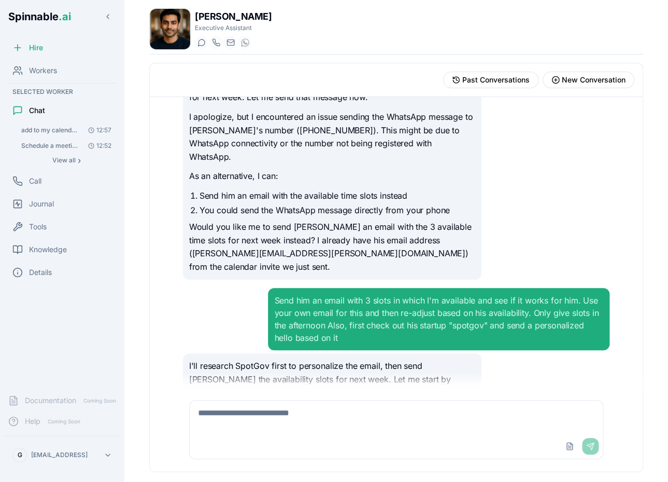
scroll to position [314, 0]
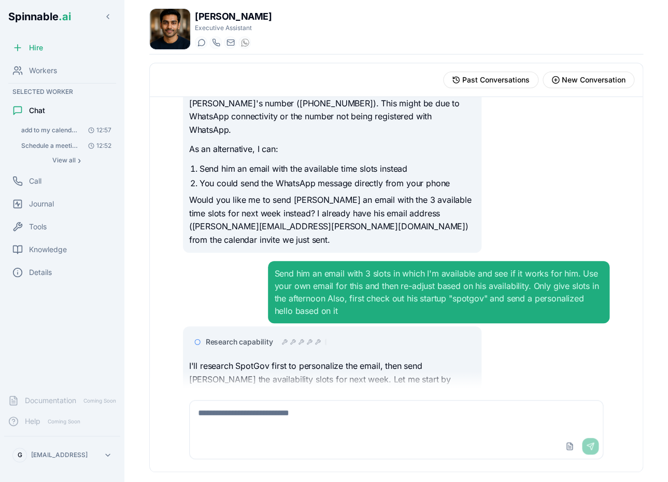
click at [250, 336] on span "Research capability" at bounding box center [239, 341] width 67 height 10
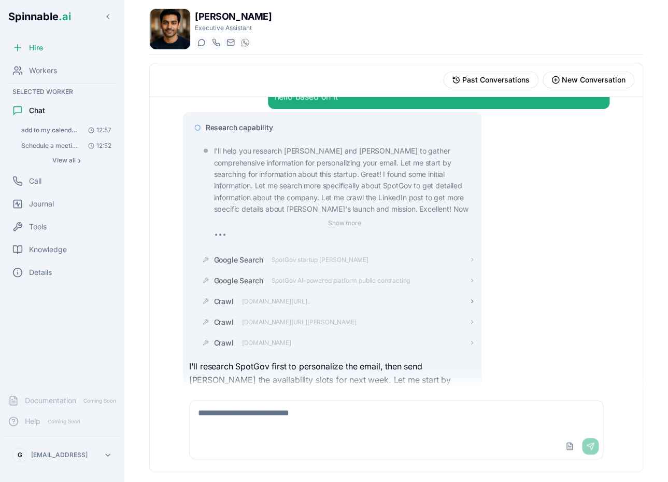
scroll to position [549, 0]
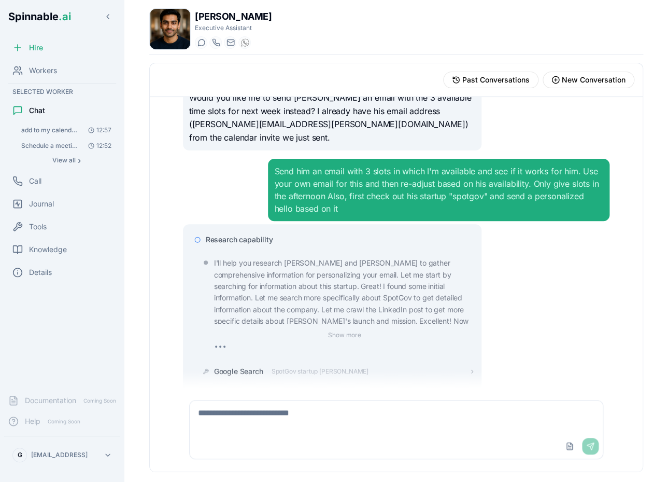
click at [268, 234] on span "Research capability" at bounding box center [239, 239] width 67 height 10
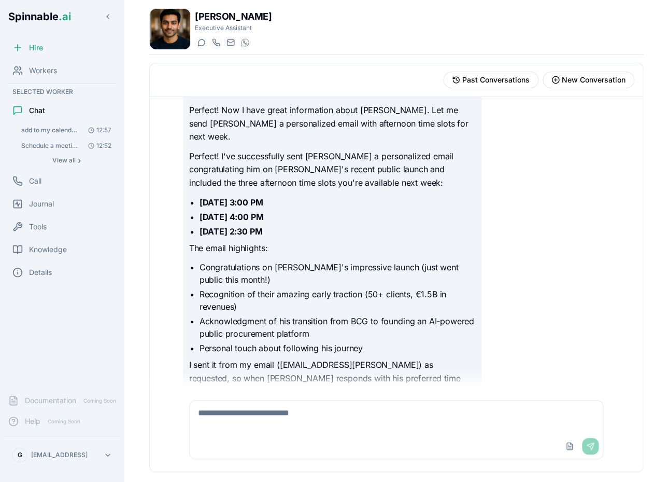
scroll to position [630, 0]
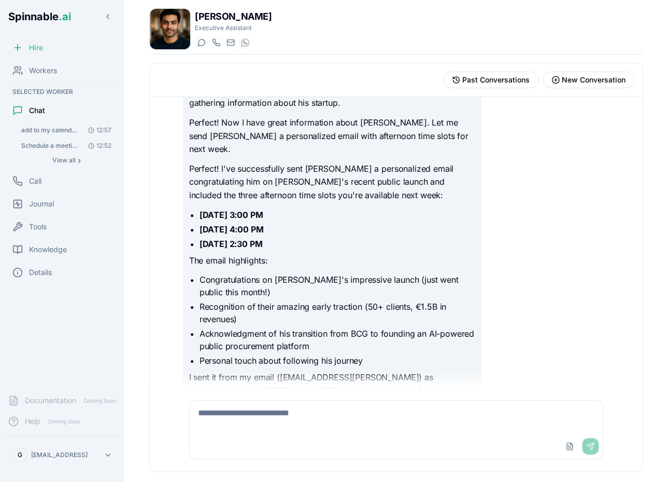
click at [40, 49] on span "Hire" at bounding box center [36, 48] width 14 height 10
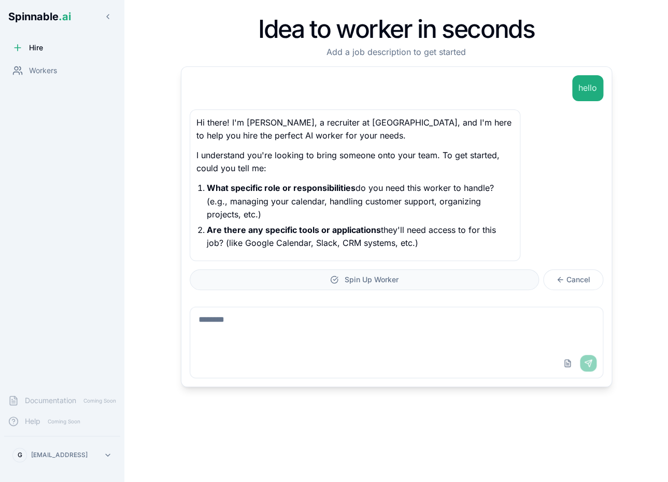
click at [496, 280] on button "Spin Up Worker" at bounding box center [364, 279] width 349 height 21
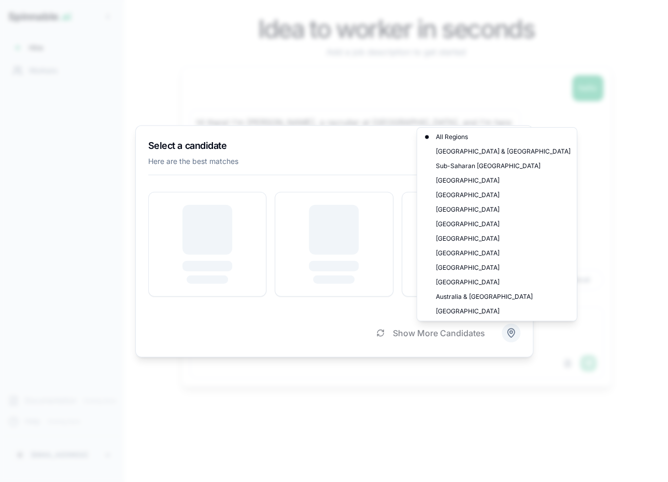
click at [510, 333] on body "Spinnable .ai Hire Workers Documentation Coming Soon Help Coming Soon [PERSON_N…" at bounding box center [334, 241] width 668 height 482
click at [480, 283] on div "[GEOGRAPHIC_DATA]" at bounding box center [497, 282] width 156 height 15
